Goal: Obtain resource: Download file/media

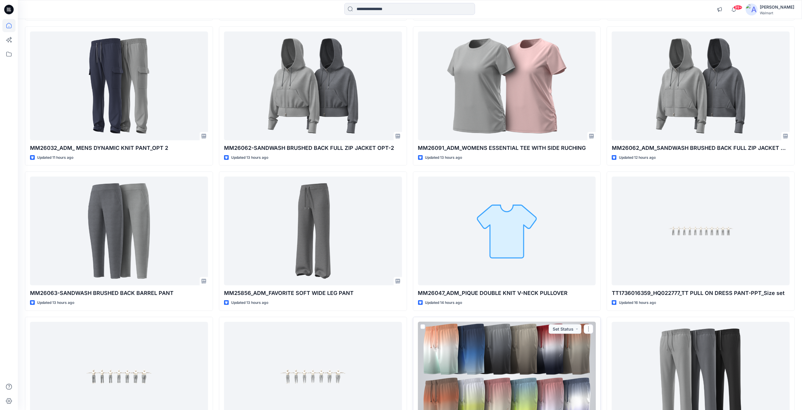
scroll to position [198, 0]
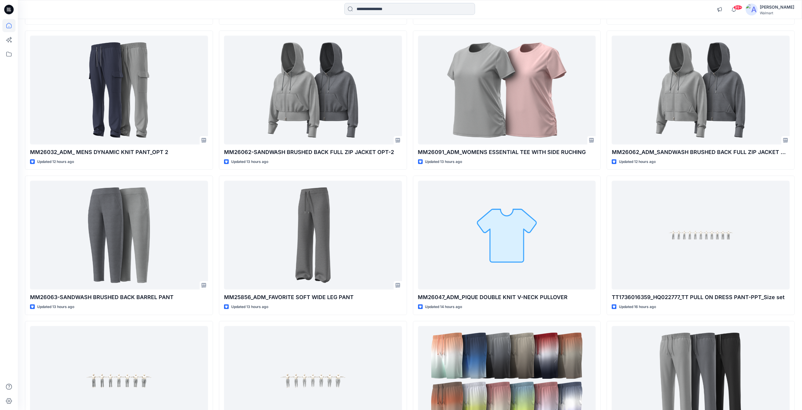
click at [396, 8] on input at bounding box center [409, 9] width 131 height 12
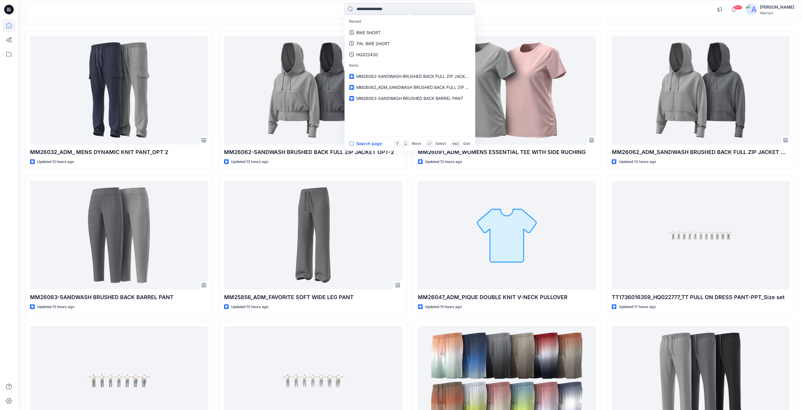
paste input "*****"
type input "*****"
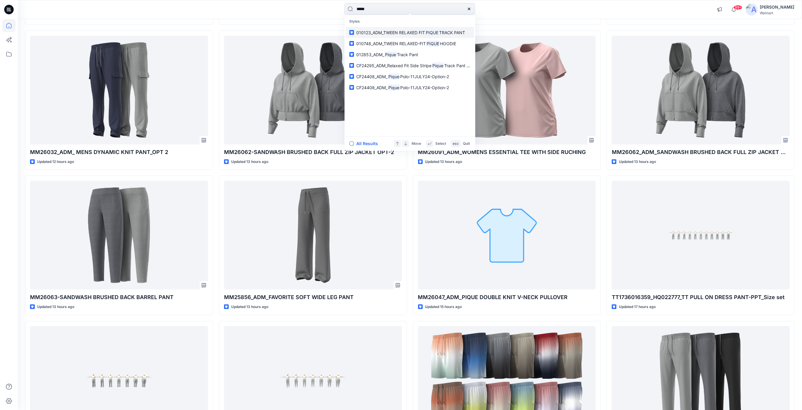
click at [442, 33] on span "TRACK PANT" at bounding box center [452, 32] width 26 height 5
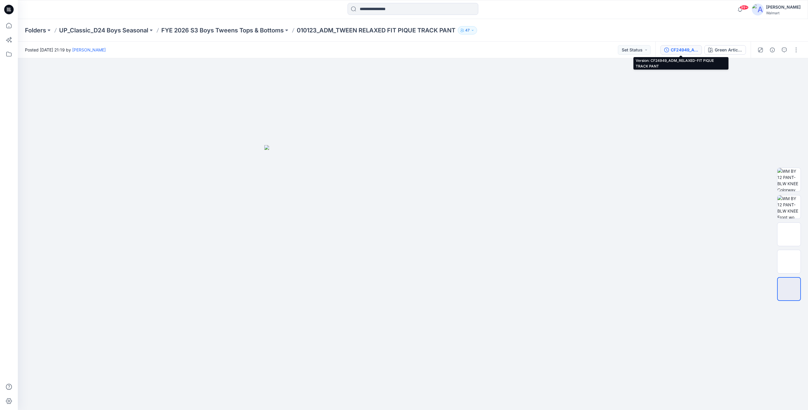
click at [683, 51] on div "CF24949_ADM_RELAXED-FIT PIQUE TRACK PANT" at bounding box center [684, 50] width 27 height 7
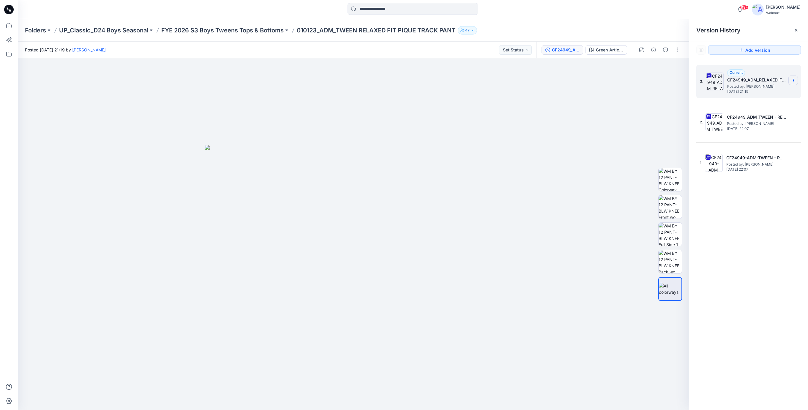
click at [794, 81] on icon at bounding box center [793, 80] width 5 height 5
click at [746, 93] on span "Download Source BW File" at bounding box center [763, 92] width 50 height 7
click at [12, 9] on icon at bounding box center [9, 10] width 10 height 10
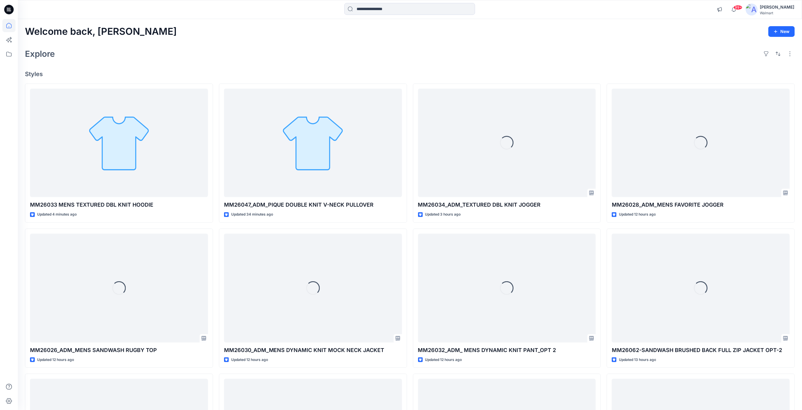
click at [286, 56] on div "Explore" at bounding box center [409, 54] width 769 height 14
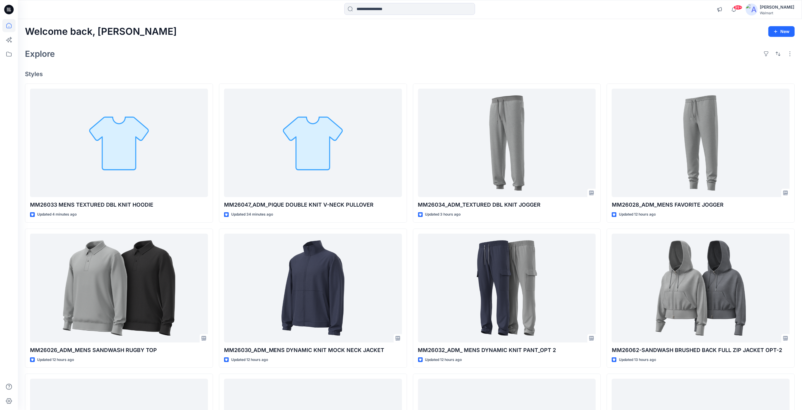
click at [382, 45] on div "Welcome back, [PERSON_NAME] New Explore Styles MM26033 MENS TEXTURED DBL KNIT H…" at bounding box center [410, 280] width 784 height 522
